Goal: Task Accomplishment & Management: Use online tool/utility

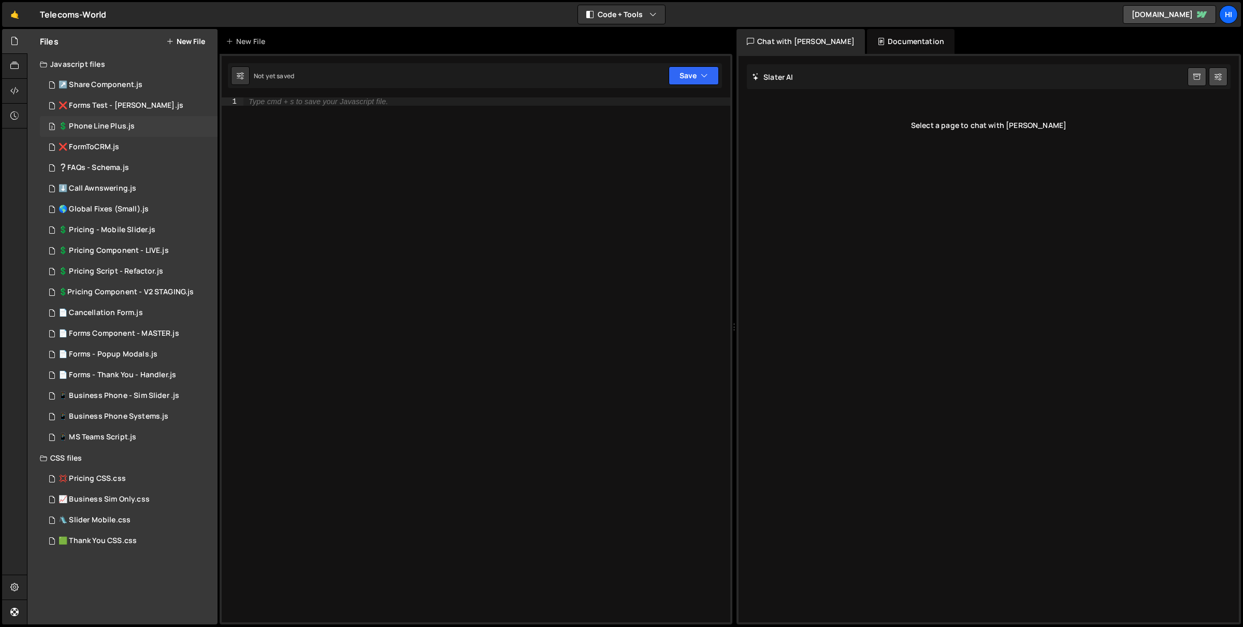
click at [136, 129] on div "2 💲 Phone Line Plus.js 0" at bounding box center [129, 126] width 178 height 21
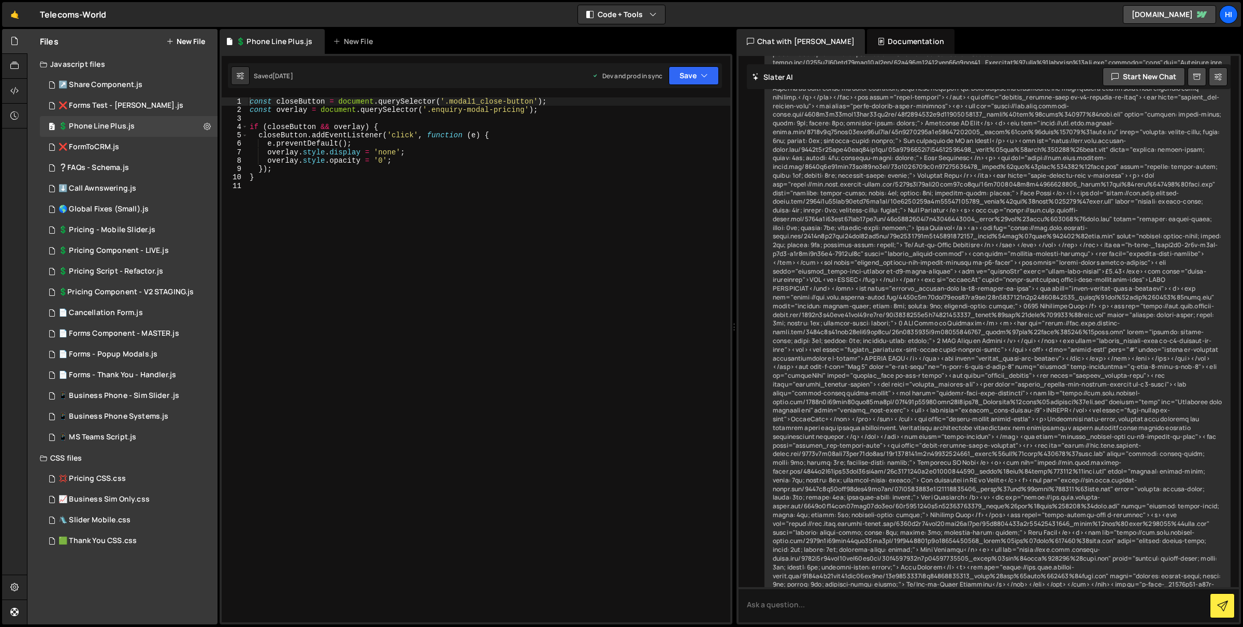
scroll to position [1296, 0]
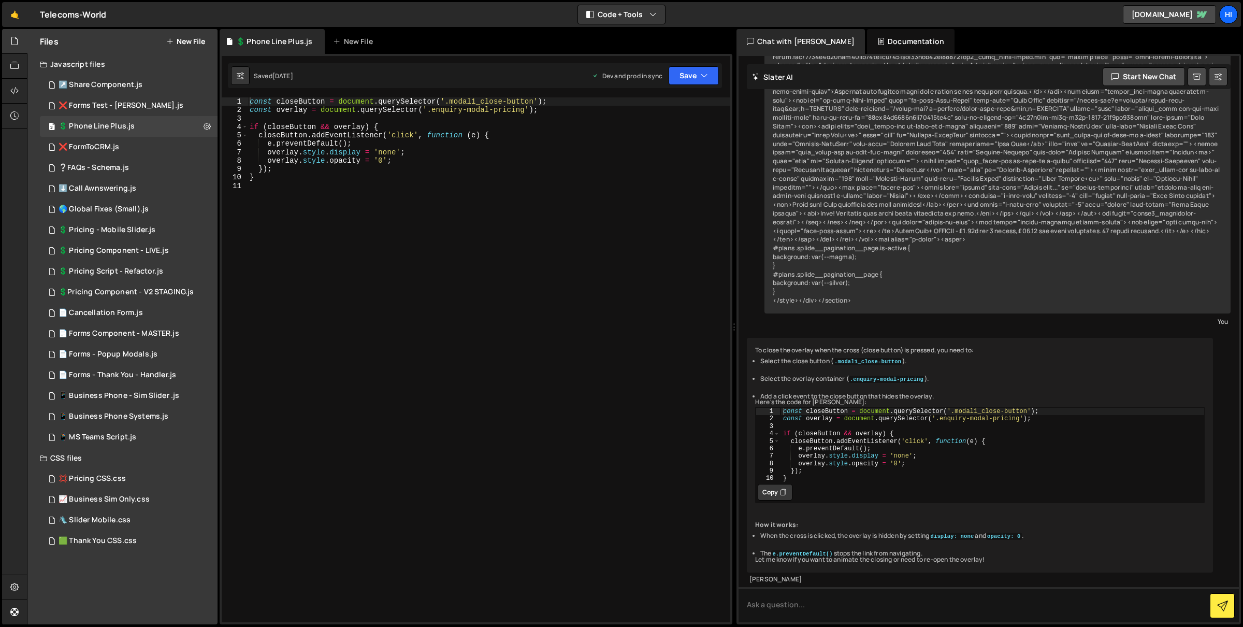
click at [446, 186] on div "const closeButton = document . querySelector ( '.modal1_close-button' ) ; const…" at bounding box center [489, 368] width 483 height 542
type input "select form changing…"
click at [134, 139] on div "0 ❌ FormToCRM.js 0" at bounding box center [129, 147] width 178 height 21
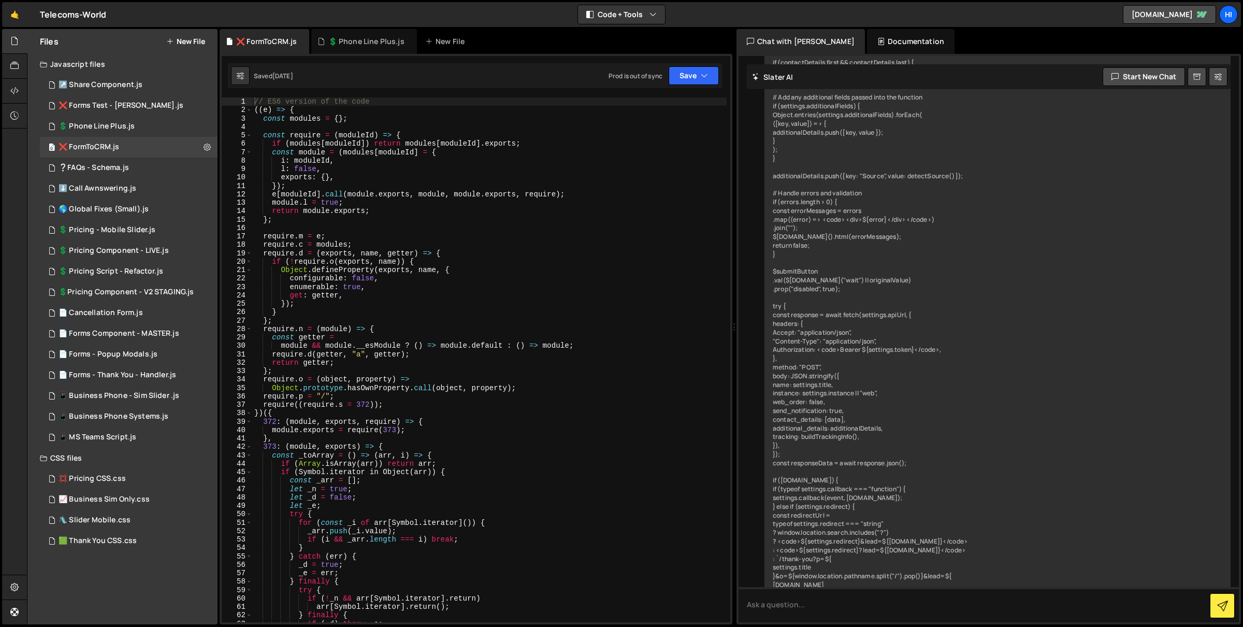
type textarea "const module = (modules[moduleId] = {"
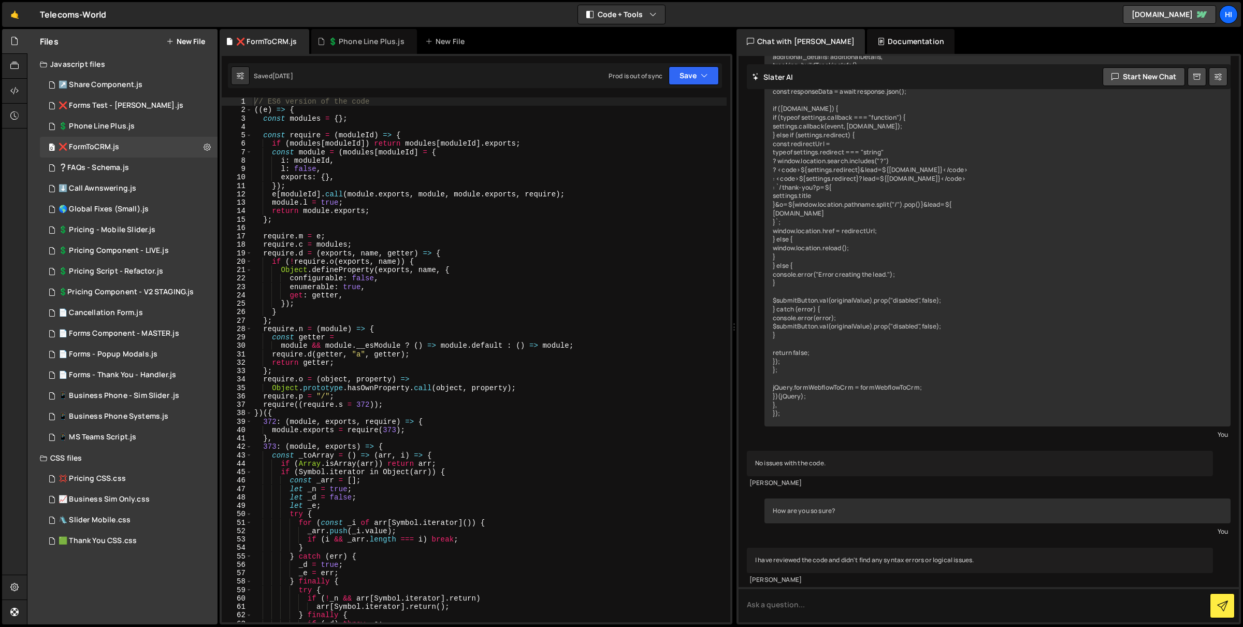
click at [474, 151] on div "// ES6 version of the code (( e ) => { const modules = { } ; const require = ( …" at bounding box center [489, 368] width 475 height 542
type input "select form changing…"
click at [129, 333] on div "📄 Forms Component - MASTER.js" at bounding box center [119, 333] width 121 height 9
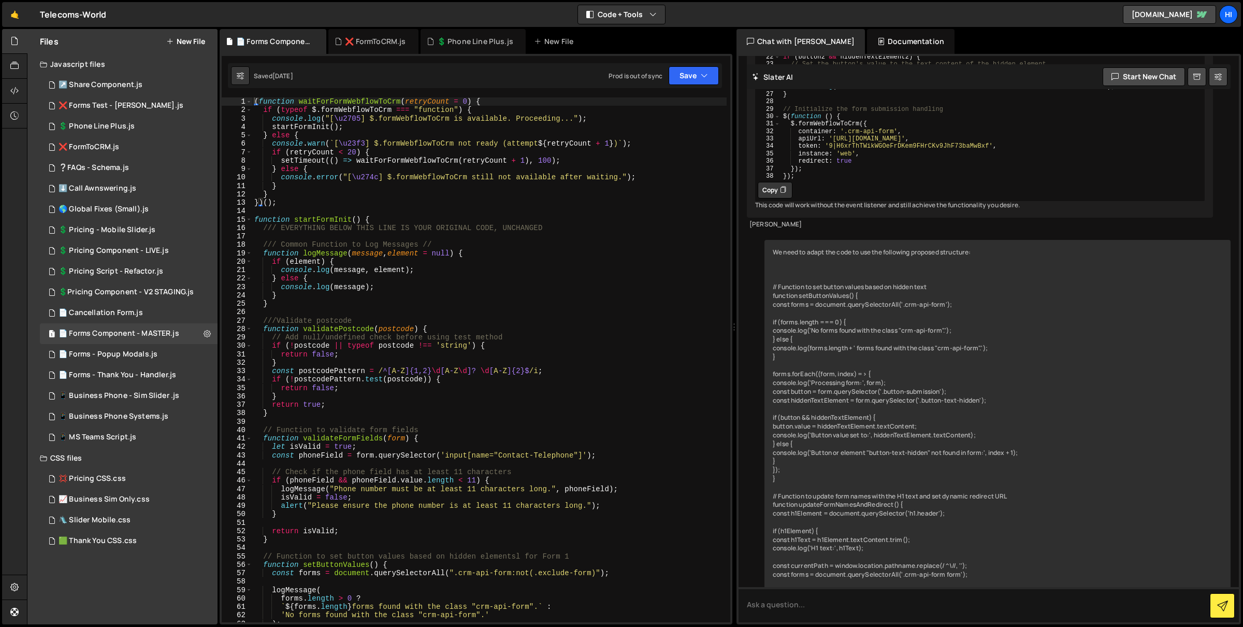
scroll to position [7220, 0]
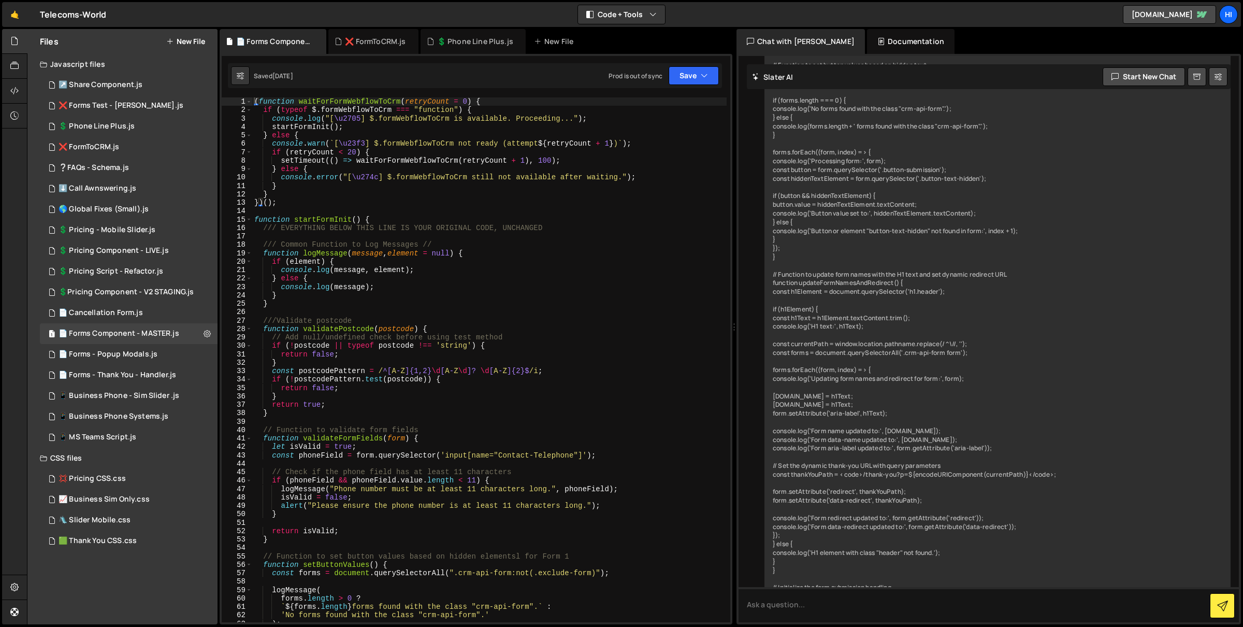
type textarea "function validatePostcode(postcode) {"
click at [362, 326] on div "( function waitForFormWebflowToCrm ( retryCount = 0 ) { if ( typeof $ . formWeb…" at bounding box center [489, 368] width 475 height 542
type input "select form changing…"
click at [723, 103] on div "select form changing… ​ ​ All Replace All + 0 of 0 .* Aa \b S" at bounding box center [628, 112] width 195 height 30
click at [721, 103] on span at bounding box center [719, 105] width 7 height 7
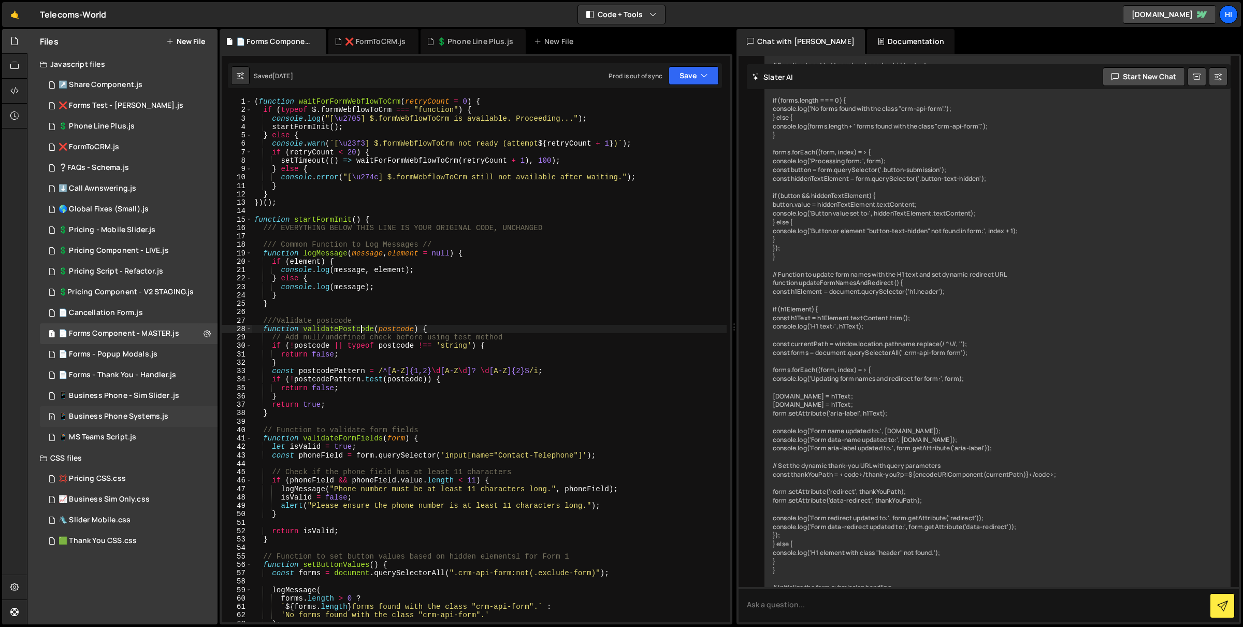
click at [122, 417] on div "📱 Business Phone Systems.js" at bounding box center [114, 416] width 110 height 9
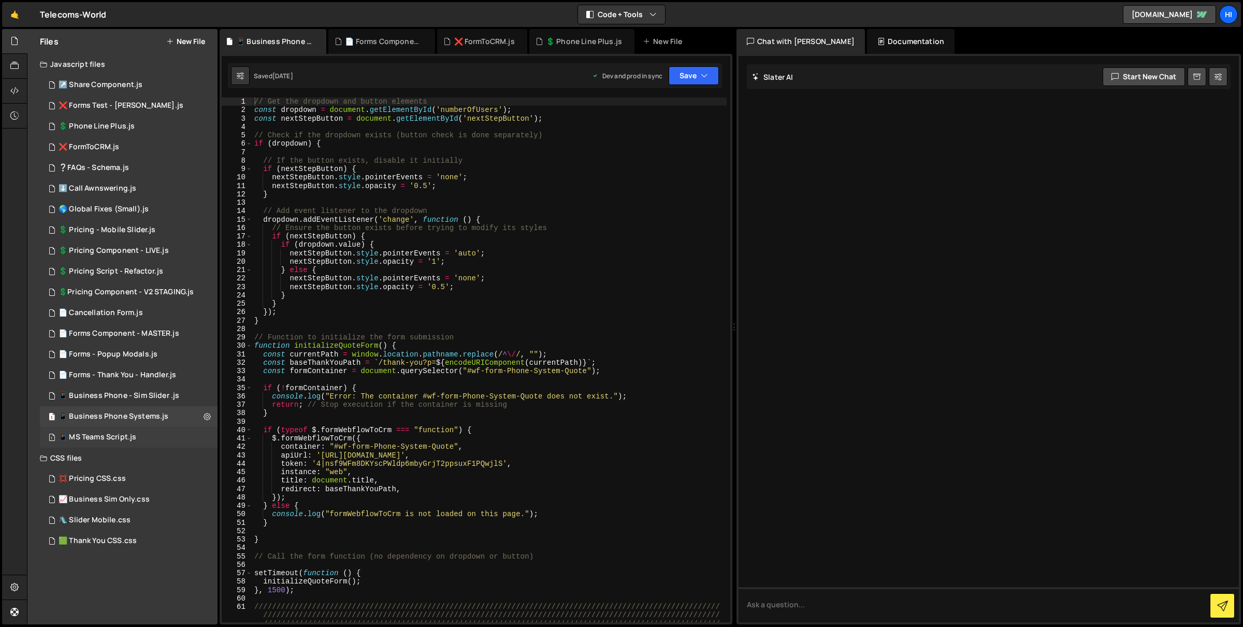
click at [122, 427] on div "1 📱 MS Teams Script.js 0" at bounding box center [129, 437] width 178 height 21
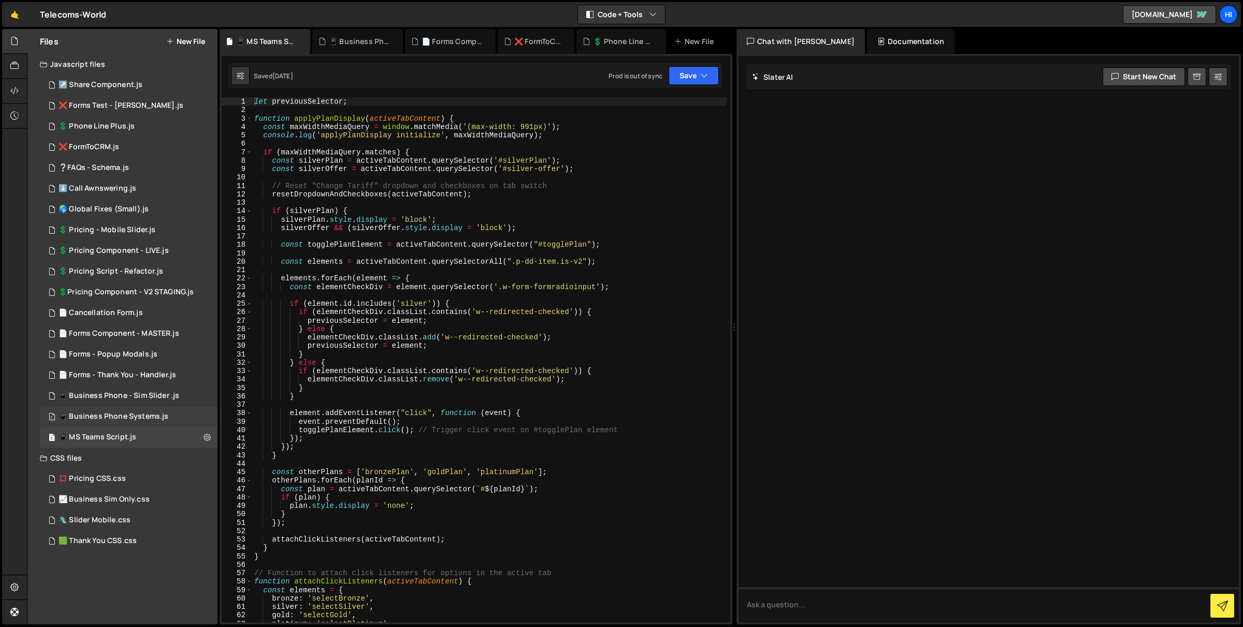
click at [123, 416] on div "📱 Business Phone Systems.js" at bounding box center [114, 416] width 110 height 9
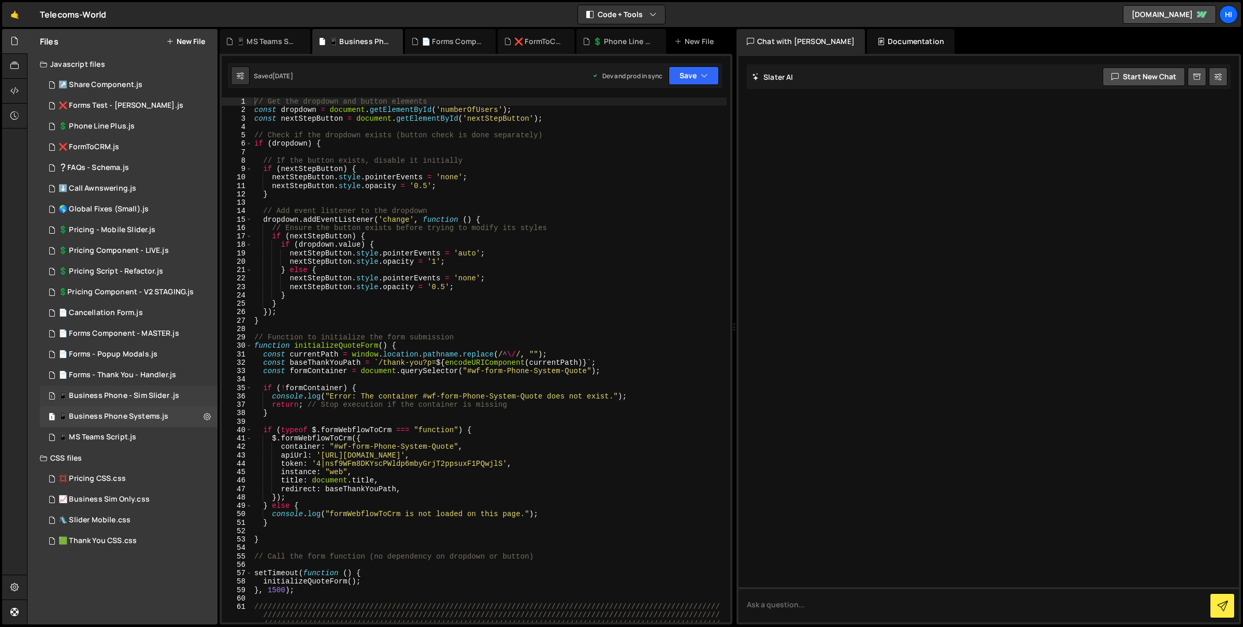
click at [124, 403] on div "1 📱 Business Phone - Sim Slider .js 0" at bounding box center [129, 395] width 178 height 21
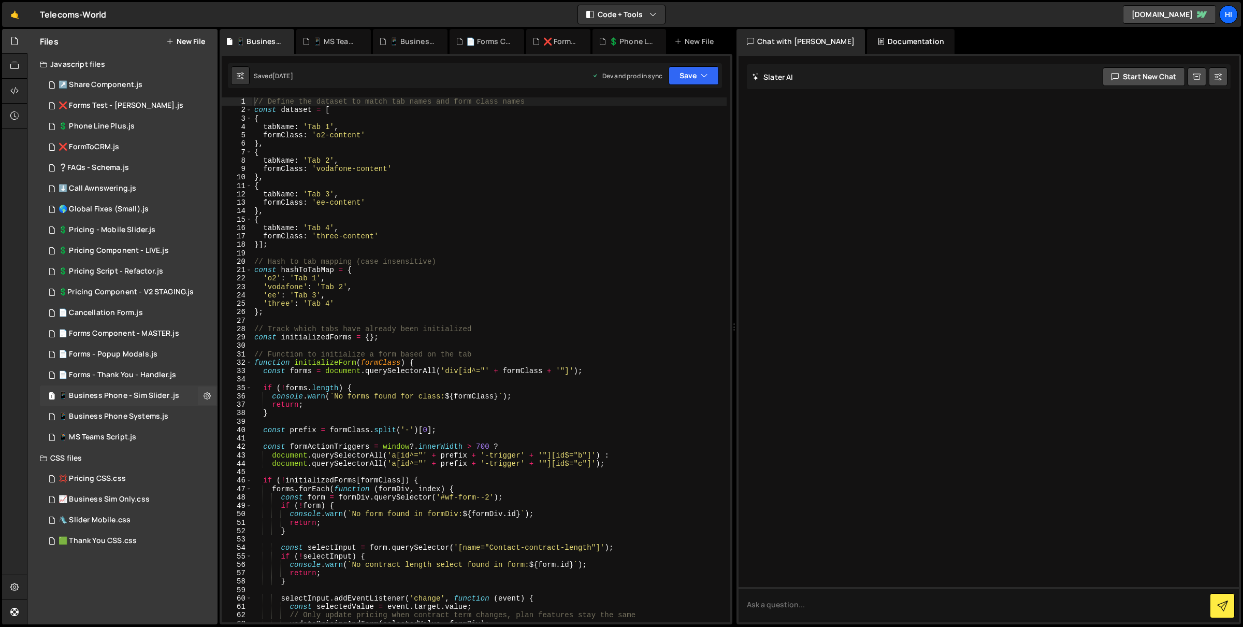
click at [126, 391] on div "📱 Business Phone - Sim Slider .js" at bounding box center [119, 395] width 121 height 9
click at [127, 382] on div "0 📄 Forms - Thank You - Handler.js 0" at bounding box center [129, 375] width 178 height 21
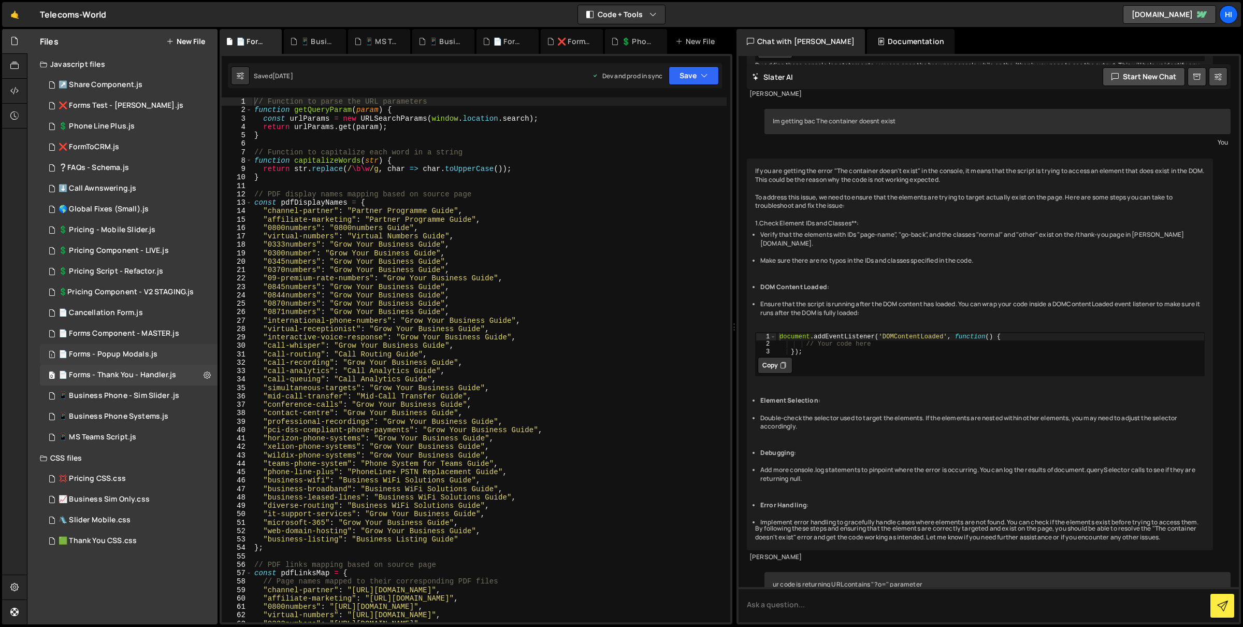
scroll to position [1993, 0]
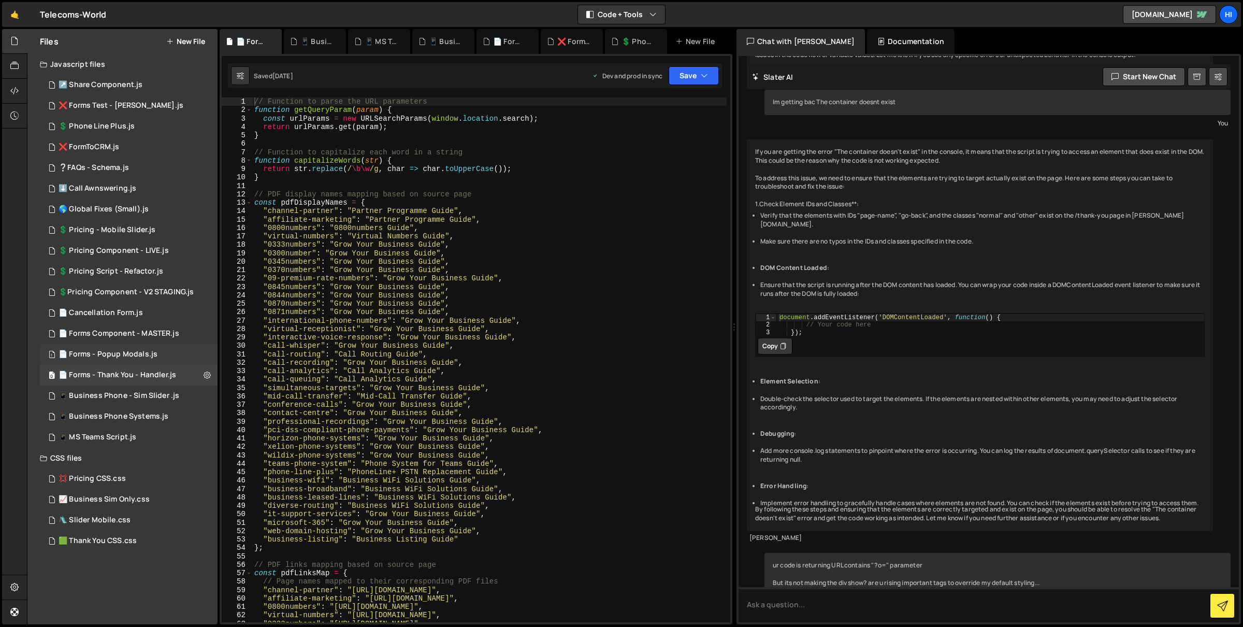
click at [133, 359] on div "1 📄 Forms - Popup Modals.js 0" at bounding box center [129, 354] width 178 height 21
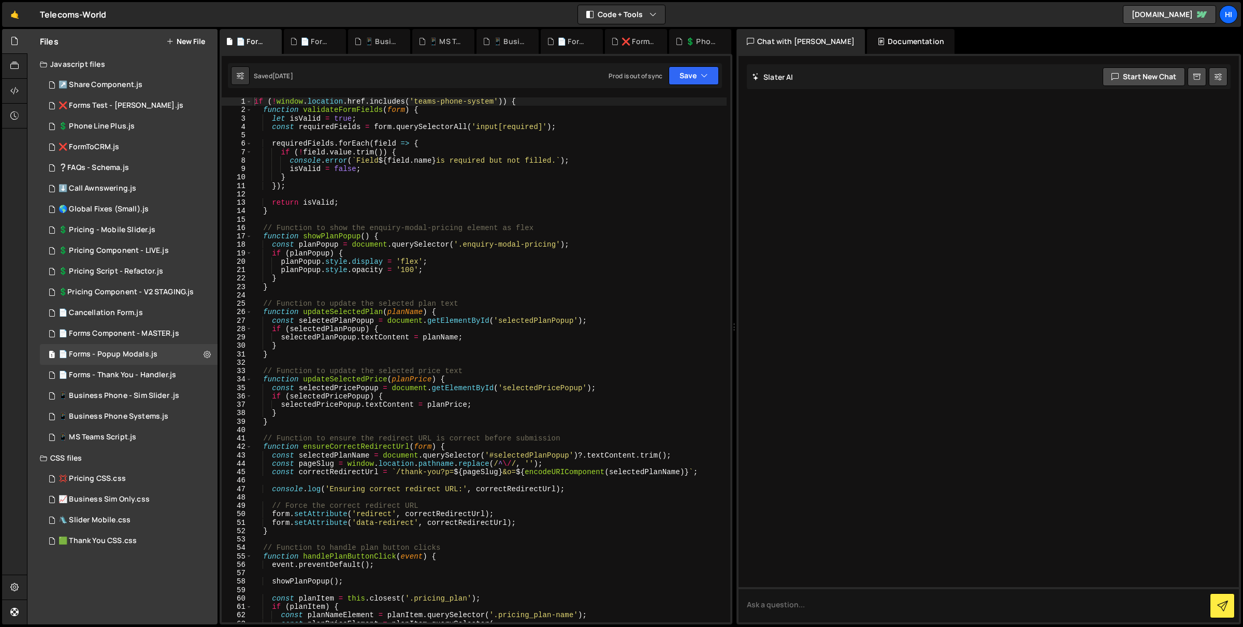
type textarea "selectedPlanPopup.textContent = planName;"
click at [399, 341] on div "if ( ! window . location . href . includes ( 'teams-phone-system' )) { function…" at bounding box center [489, 368] width 475 height 542
type input "select form changing…"
click at [871, 36] on div "Documentation" at bounding box center [911, 41] width 88 height 25
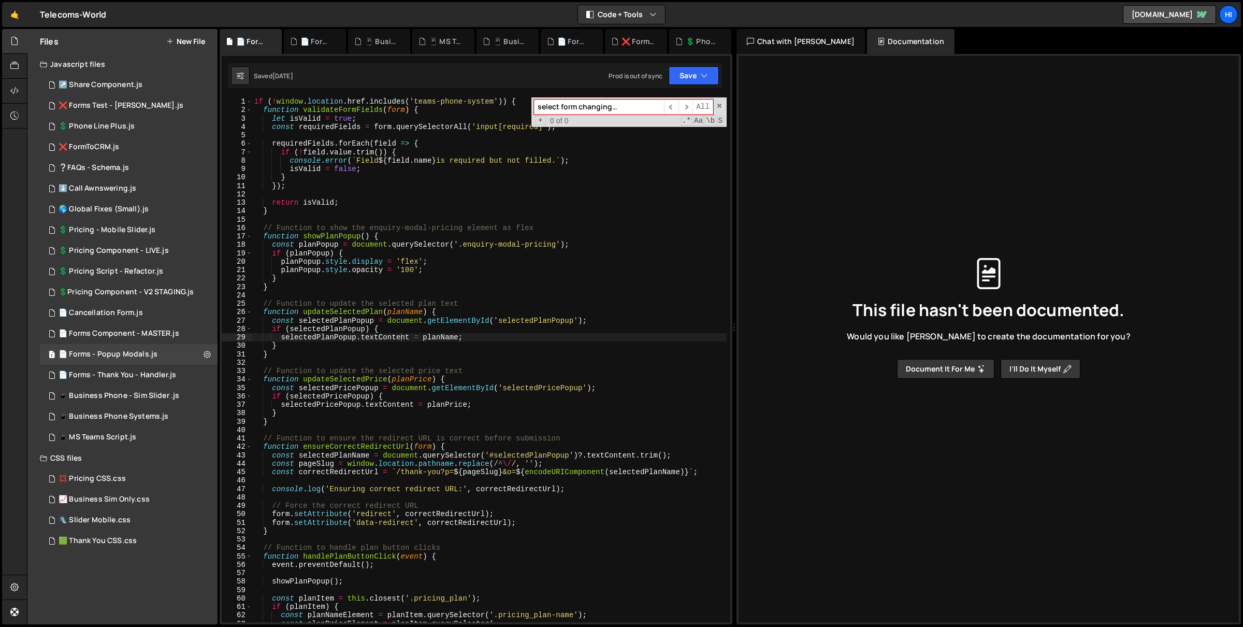
click at [813, 41] on div "Chat with [PERSON_NAME]" at bounding box center [800, 41] width 128 height 25
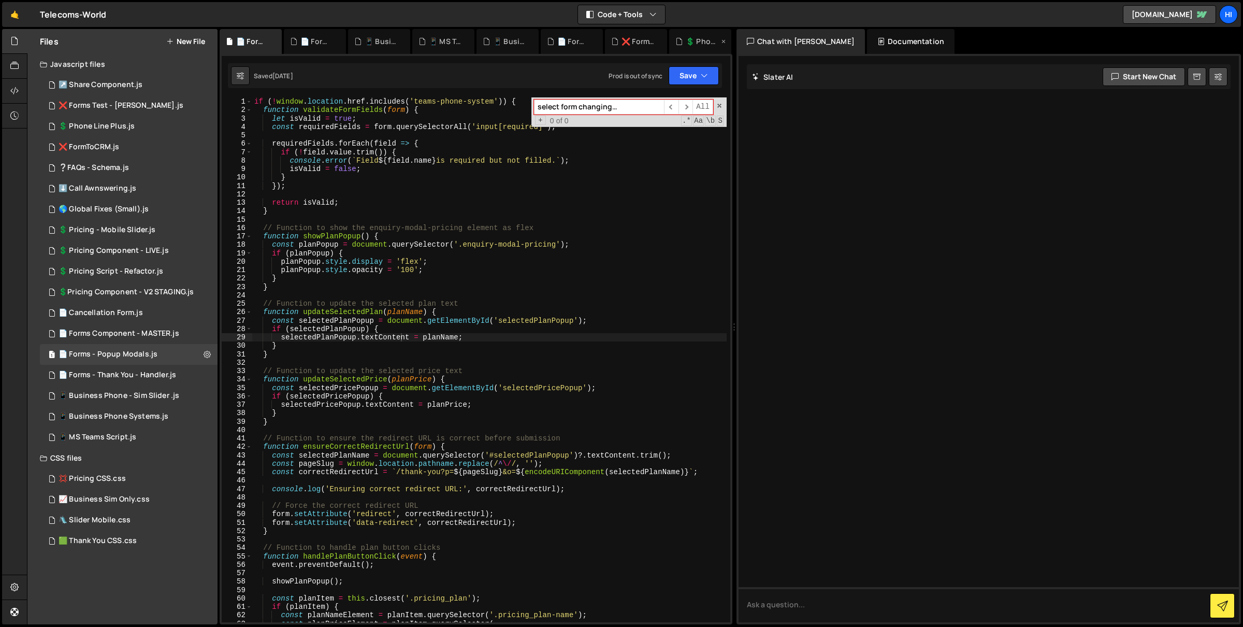
click at [706, 46] on div "💲 Phone Line Plus.js" at bounding box center [700, 41] width 62 height 25
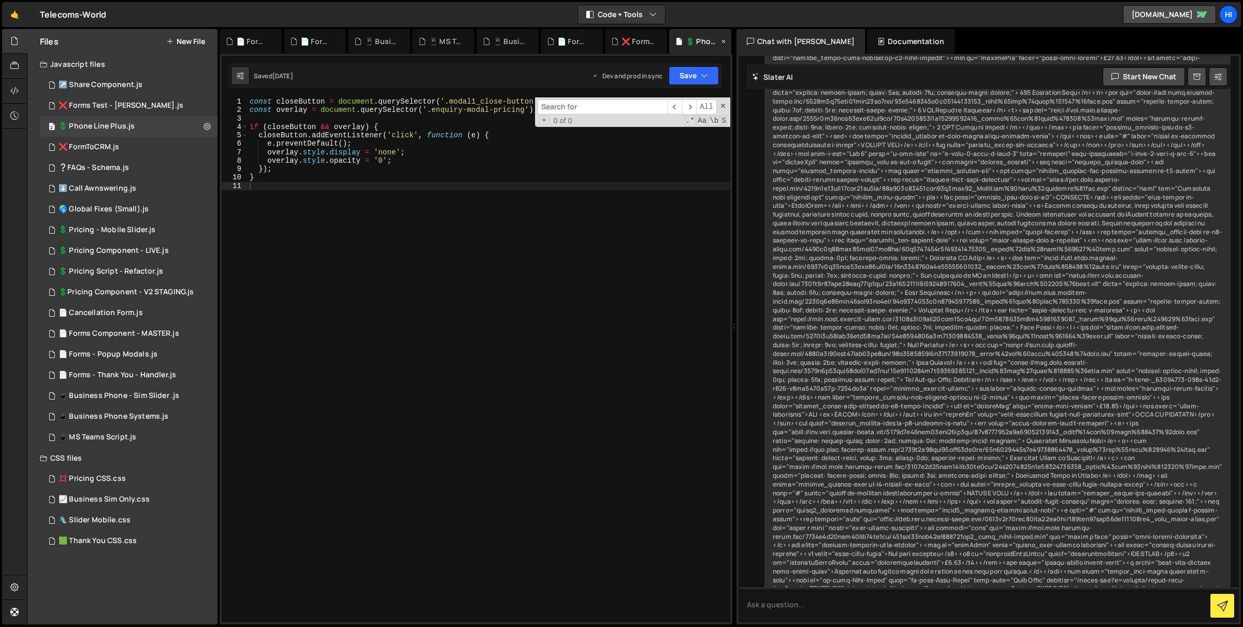
scroll to position [1296, 0]
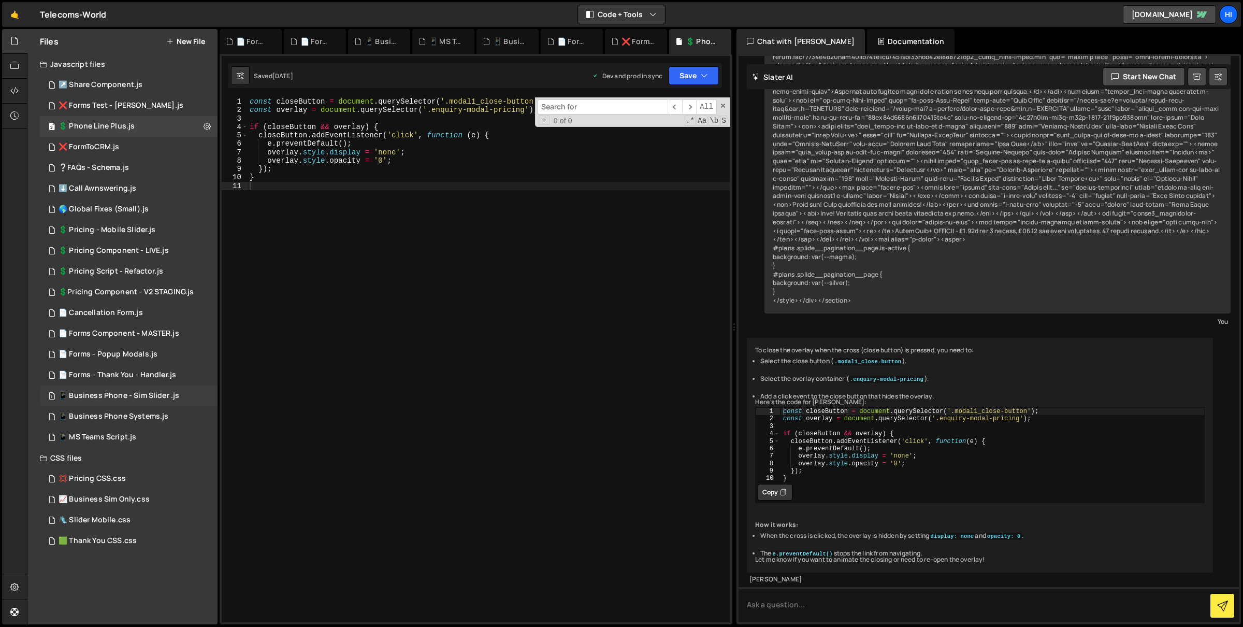
click at [158, 387] on div "1 📱 Business Phone - Sim Slider .js 0" at bounding box center [129, 395] width 178 height 21
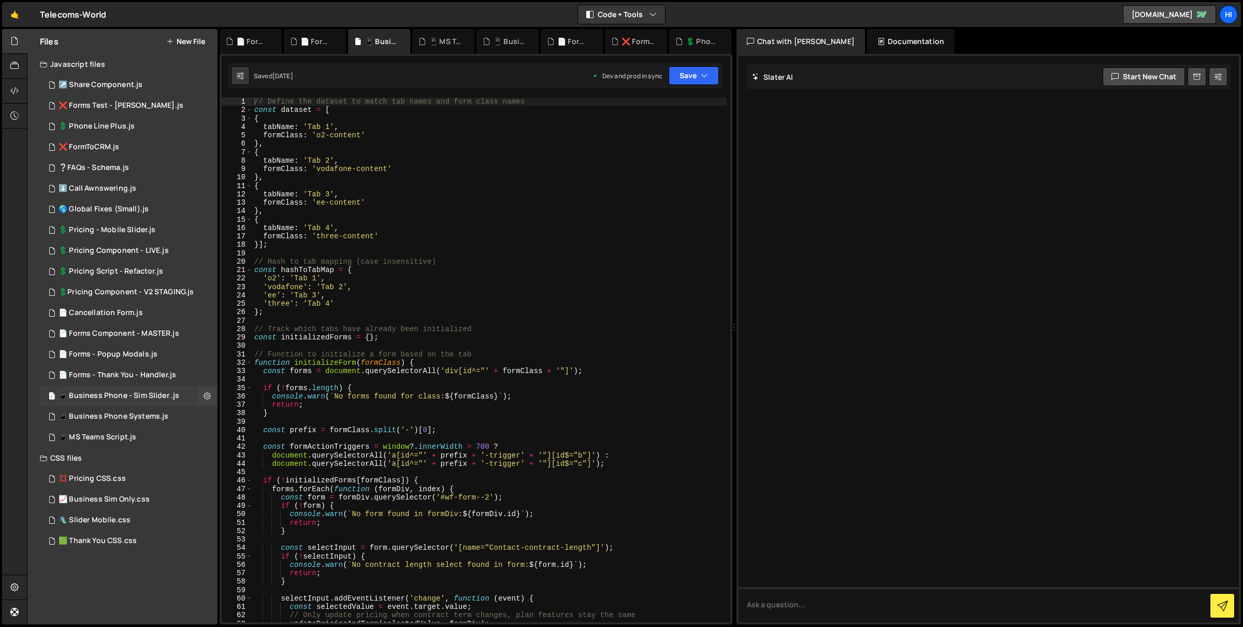
scroll to position [0, 0]
click at [136, 310] on div "📄 Cancellation Form.js" at bounding box center [101, 312] width 84 height 9
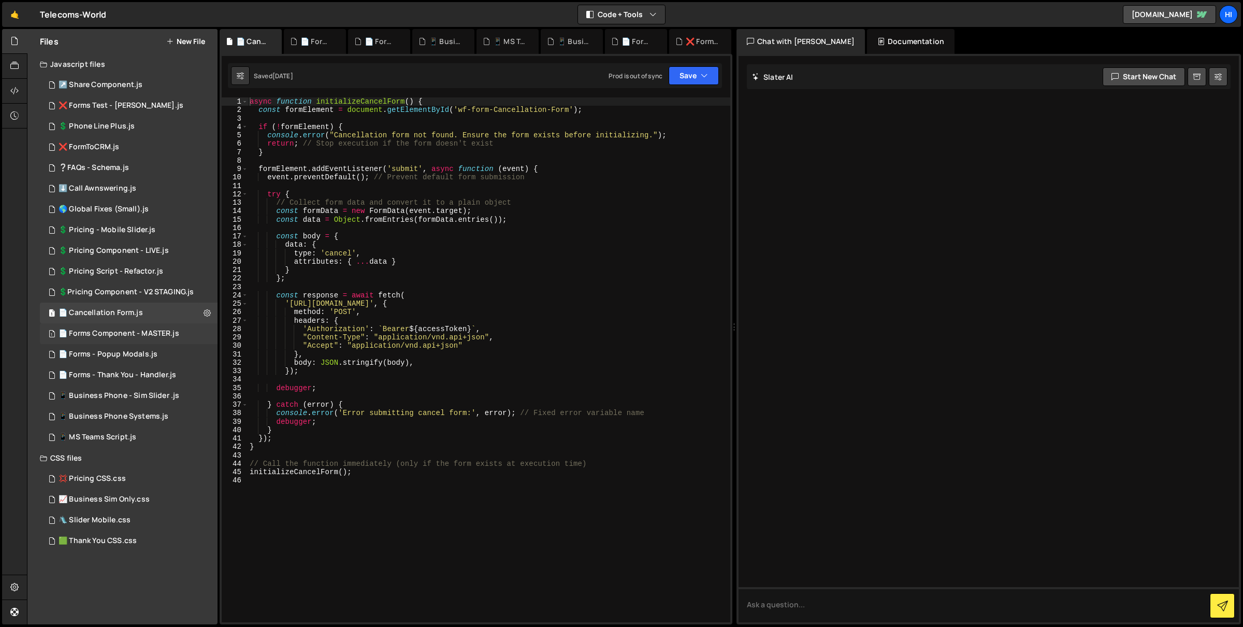
click at [137, 327] on div "1 📄 Forms Component - MASTER.js 0" at bounding box center [129, 333] width 178 height 21
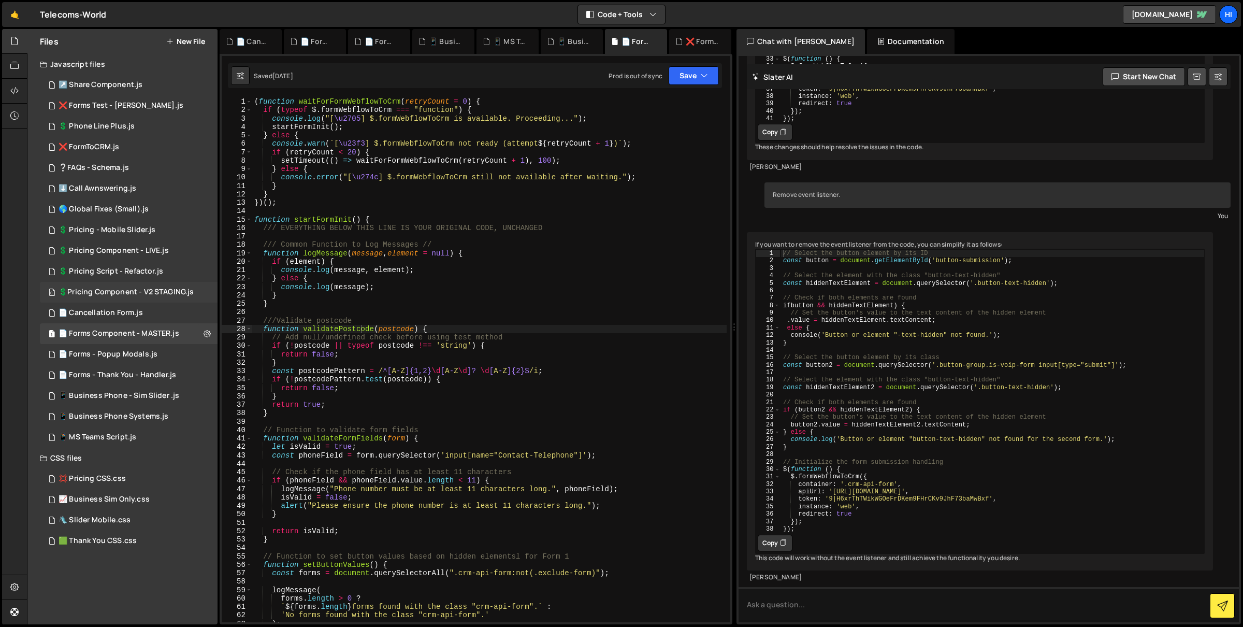
click at [140, 296] on div "💲Pricing Component - V2 STAGING.js" at bounding box center [126, 291] width 135 height 9
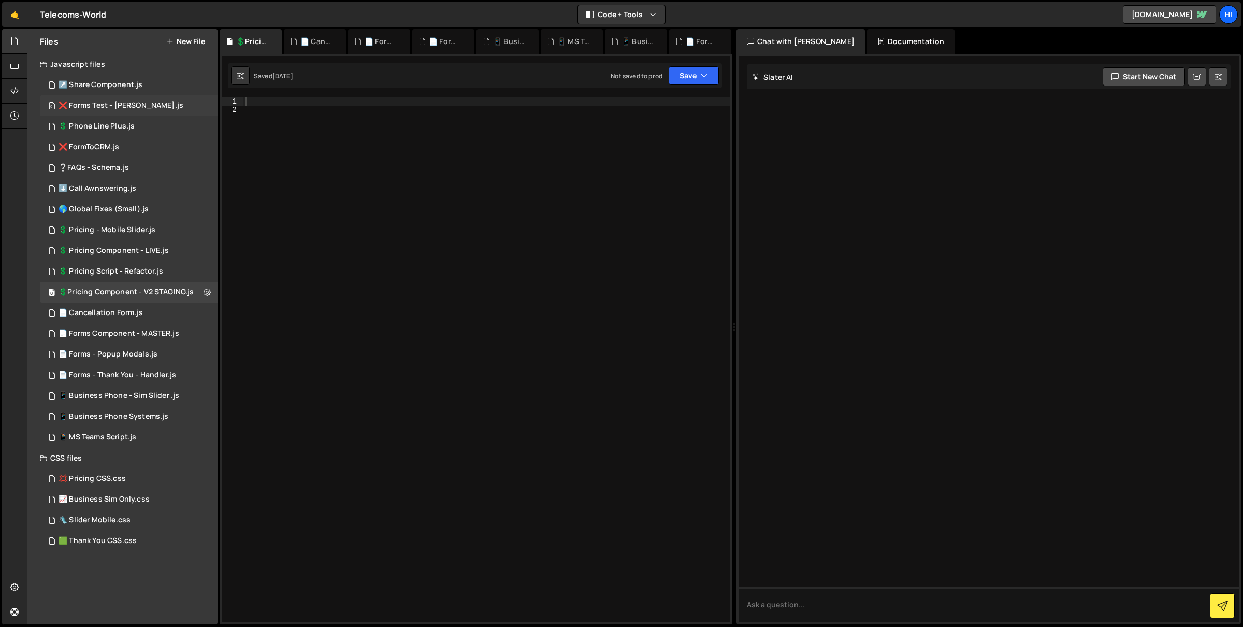
click at [119, 109] on div "❌ Forms Test - [PERSON_NAME].js" at bounding box center [121, 105] width 125 height 9
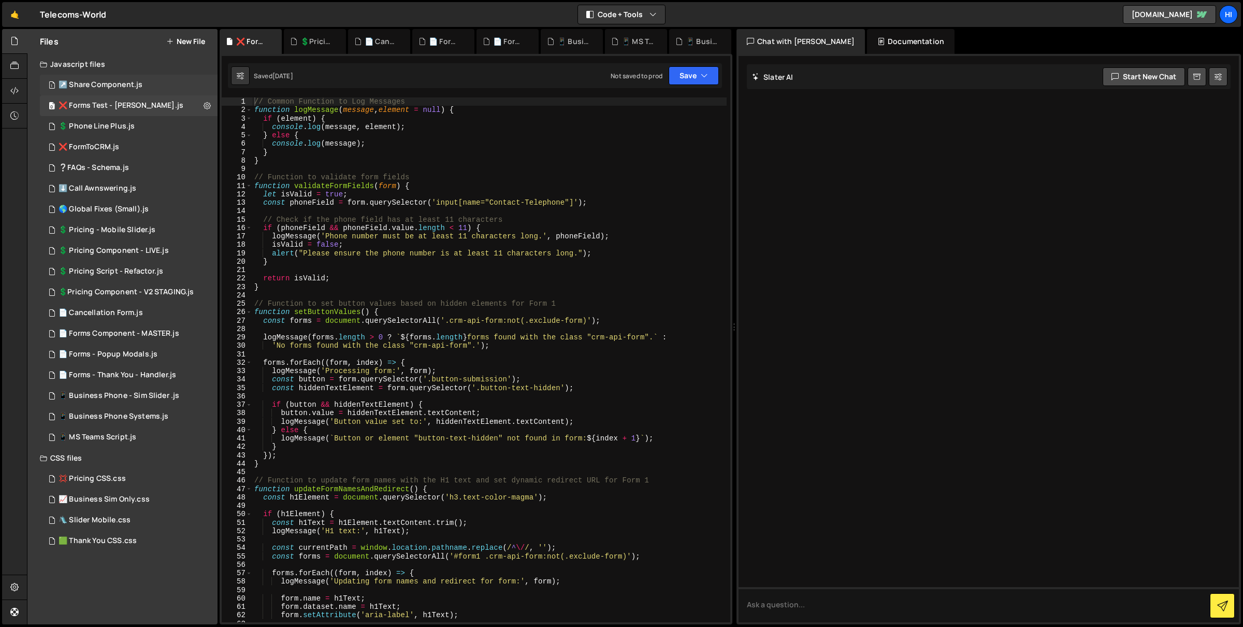
click at [121, 92] on div "1 ↗️ Share Component.js 0" at bounding box center [129, 85] width 178 height 21
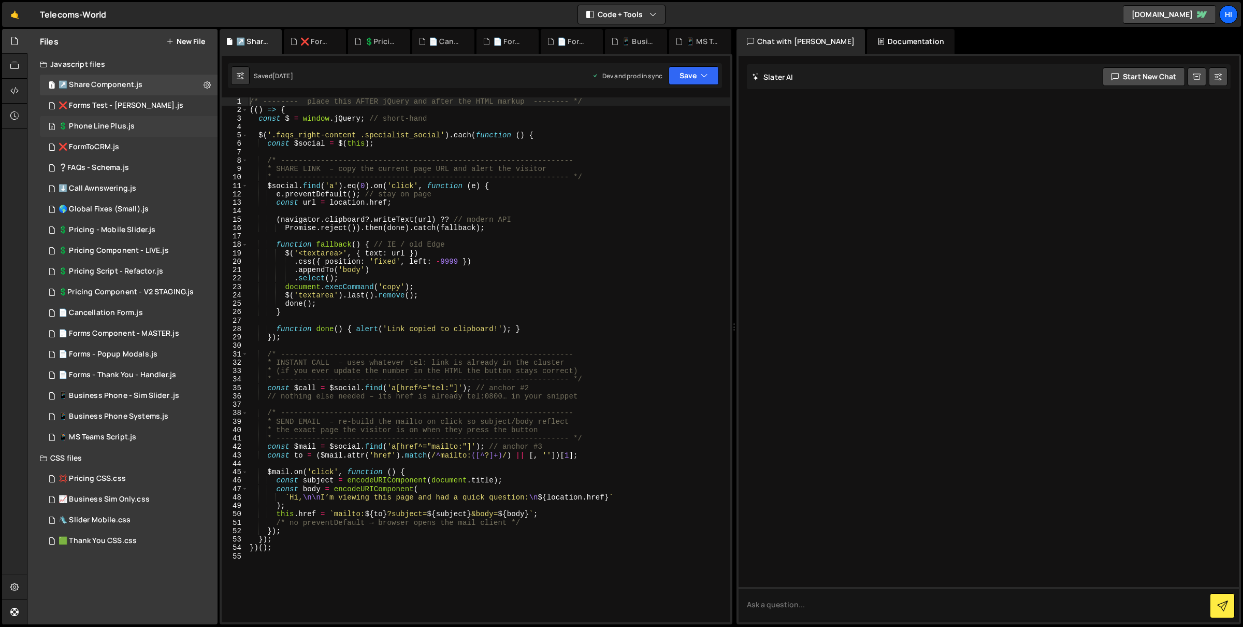
scroll to position [43, 0]
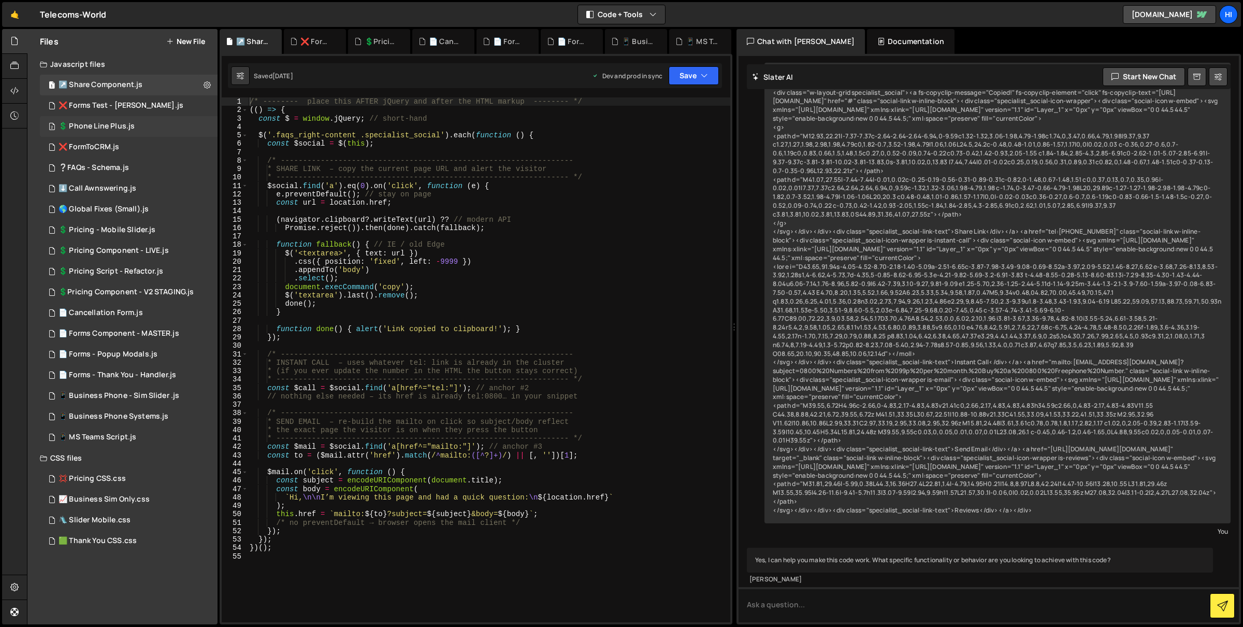
click at [123, 124] on div "💲 Phone Line Plus.js" at bounding box center [97, 126] width 76 height 9
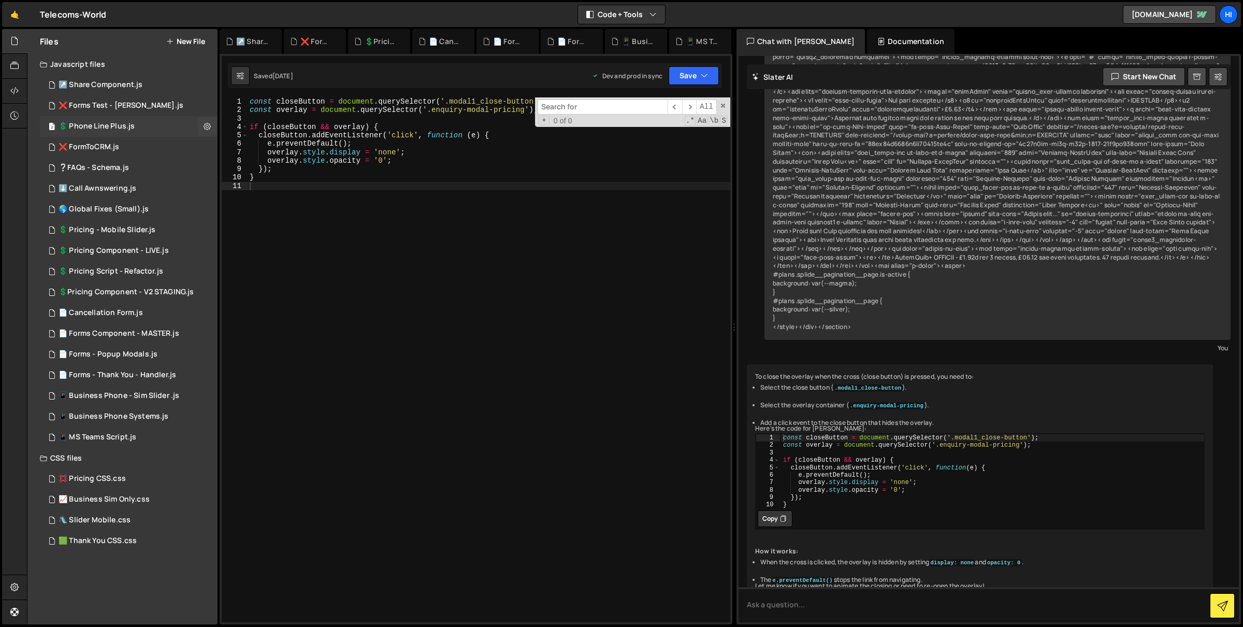
scroll to position [1296, 0]
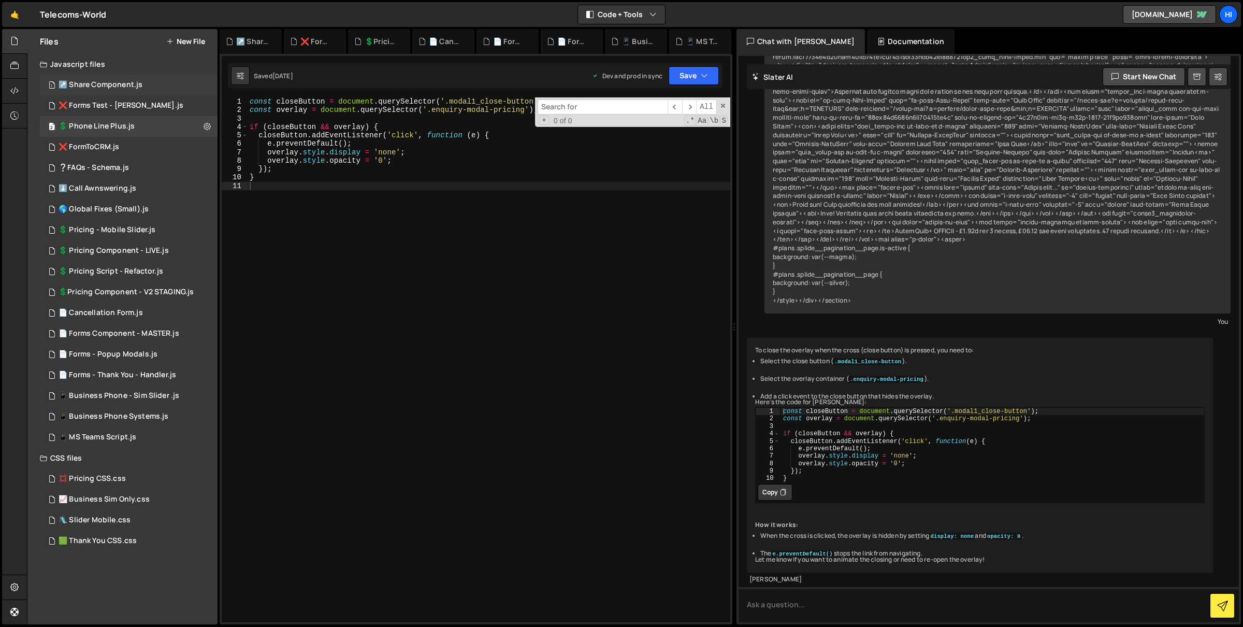
click at [119, 92] on div "1 ↗️ Share Component.js 0" at bounding box center [129, 85] width 178 height 21
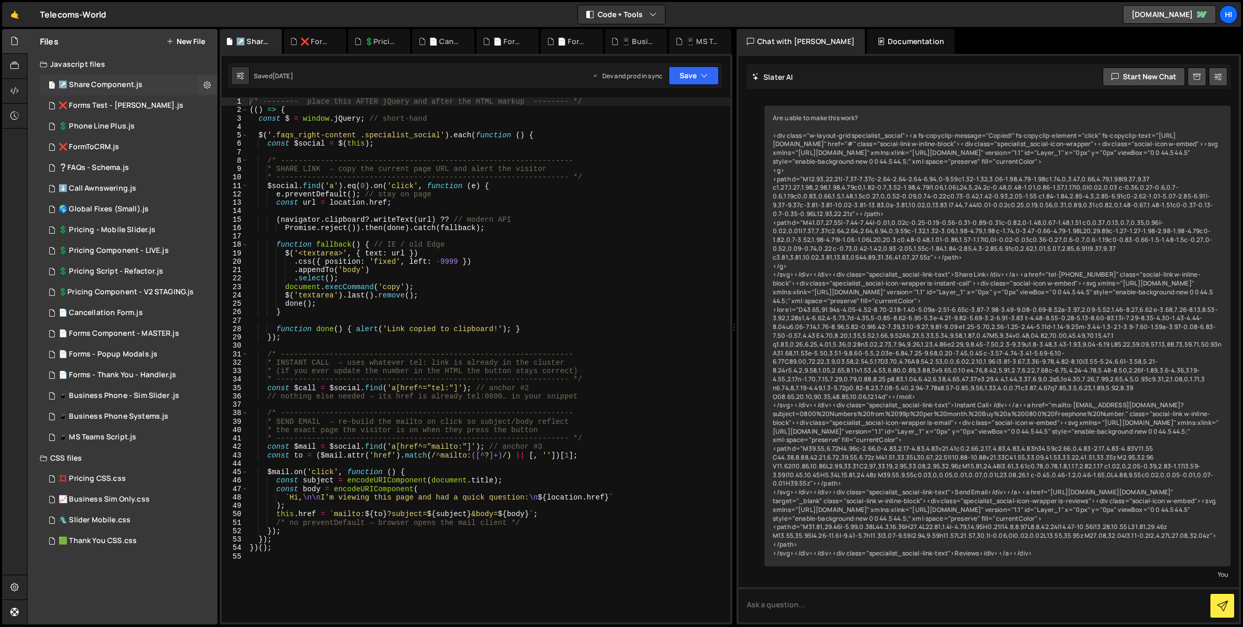
scroll to position [43, 0]
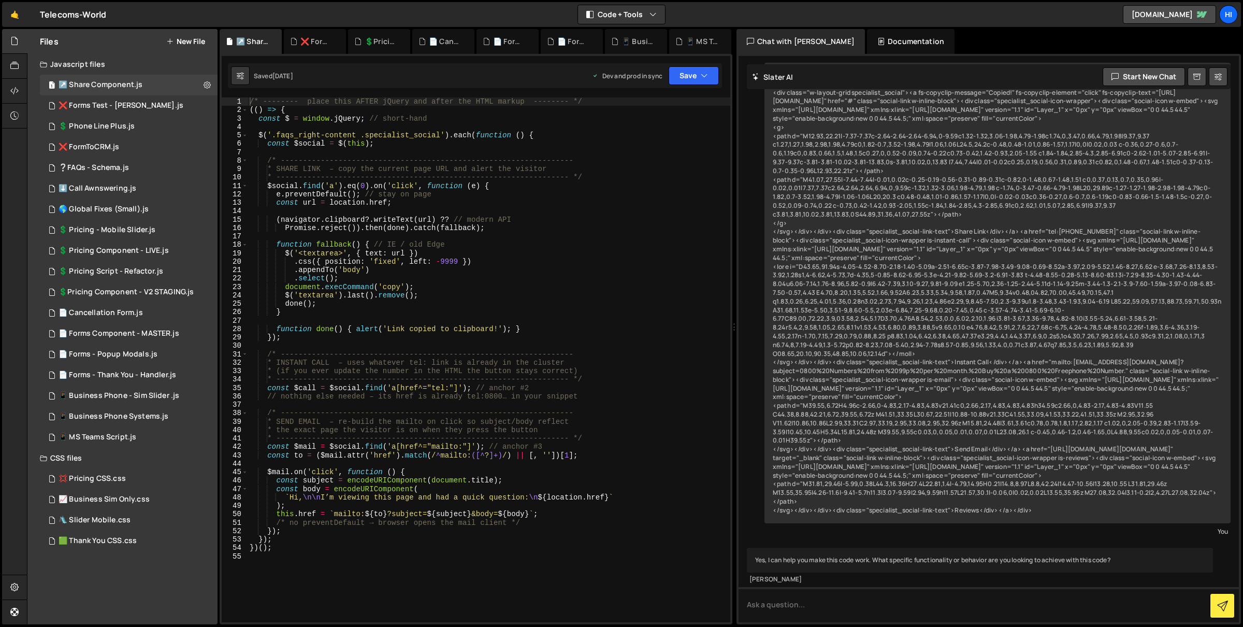
click at [831, 41] on div "Chat with [PERSON_NAME]" at bounding box center [800, 41] width 128 height 25
click at [646, 11] on button "Code + Tools" at bounding box center [621, 14] width 87 height 19
click at [640, 39] on button "Code Only" at bounding box center [621, 37] width 87 height 19
